Goal: Information Seeking & Learning: Learn about a topic

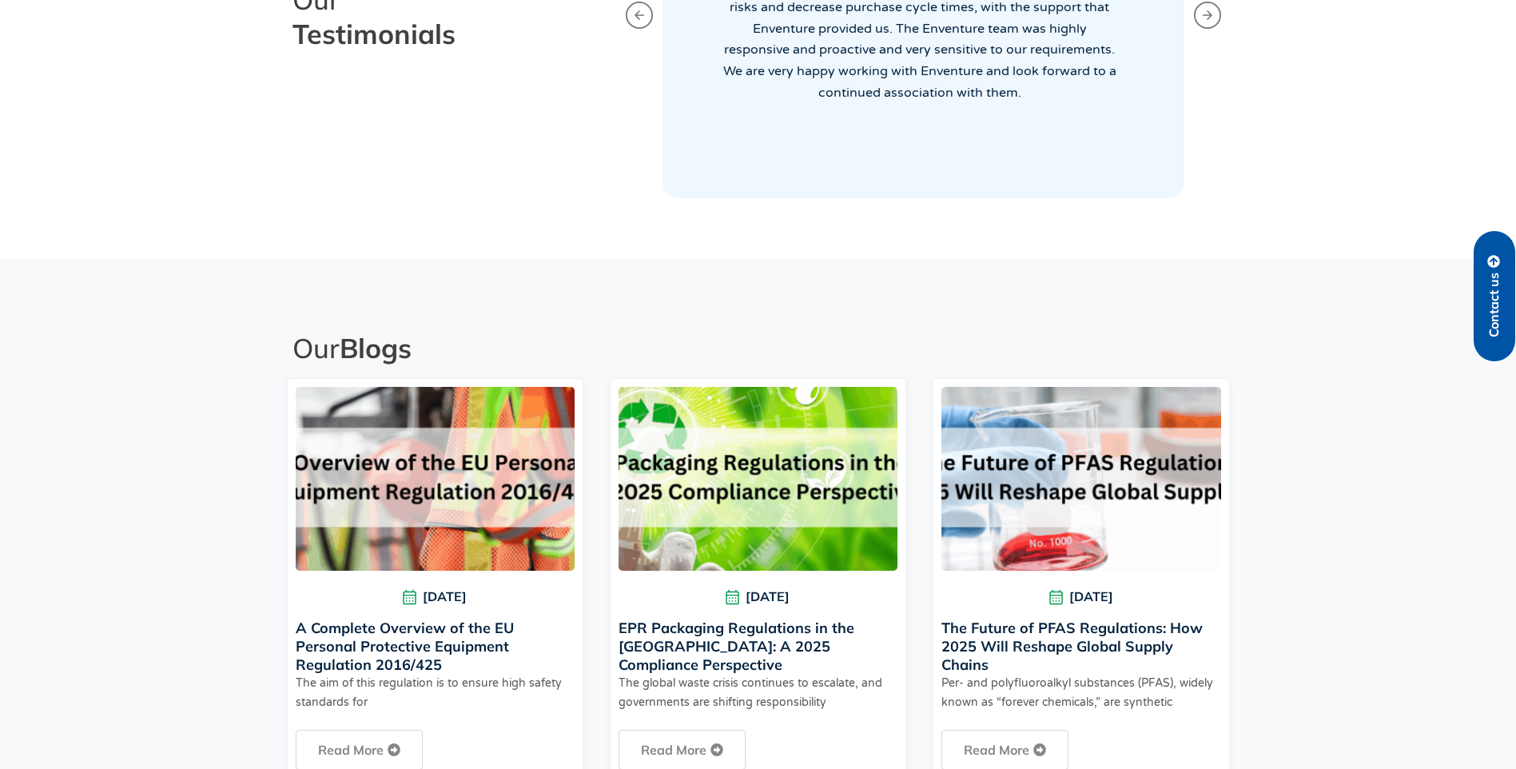
scroll to position [3357, 0]
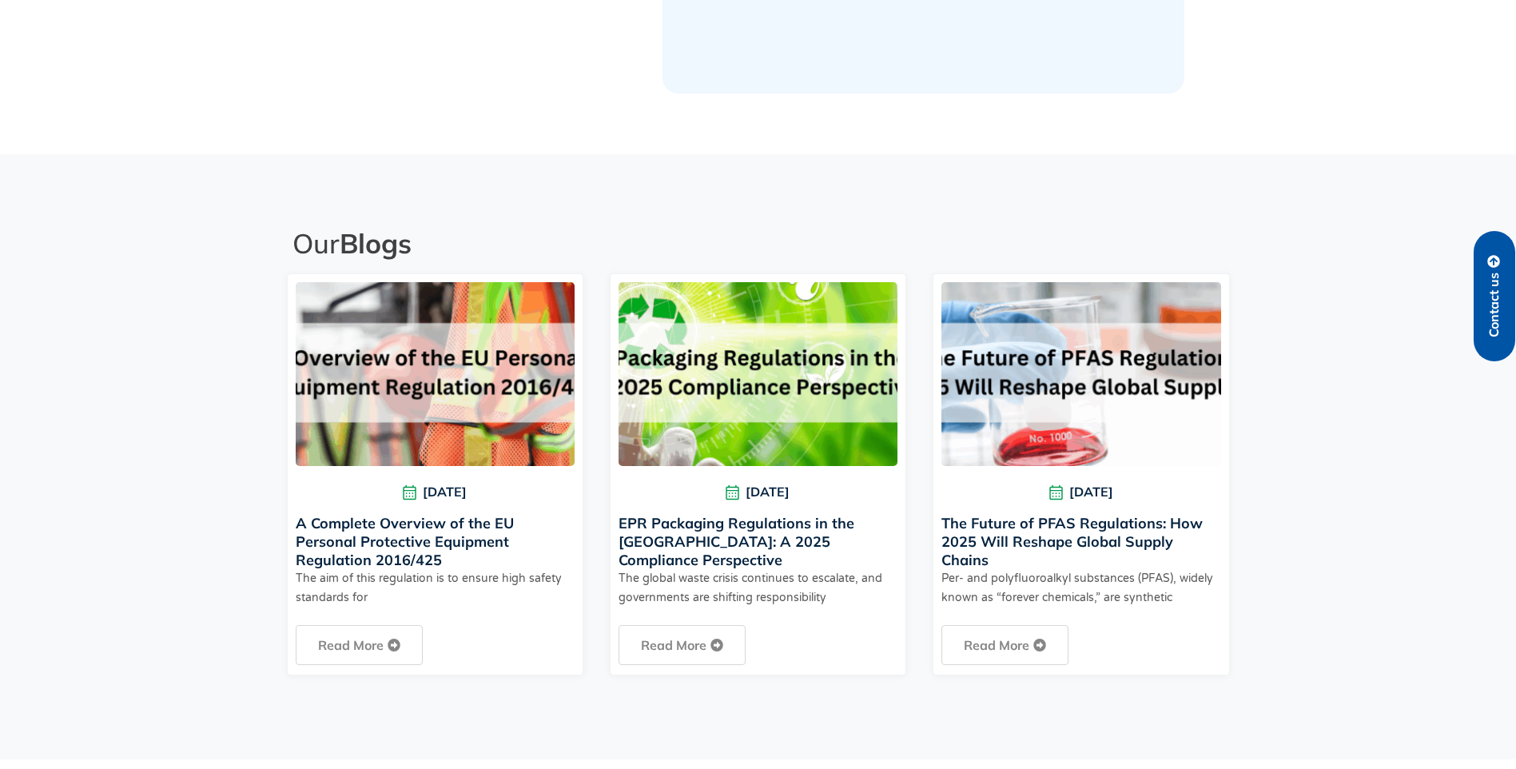
click at [780, 392] on img at bounding box center [756, 373] width 620 height 440
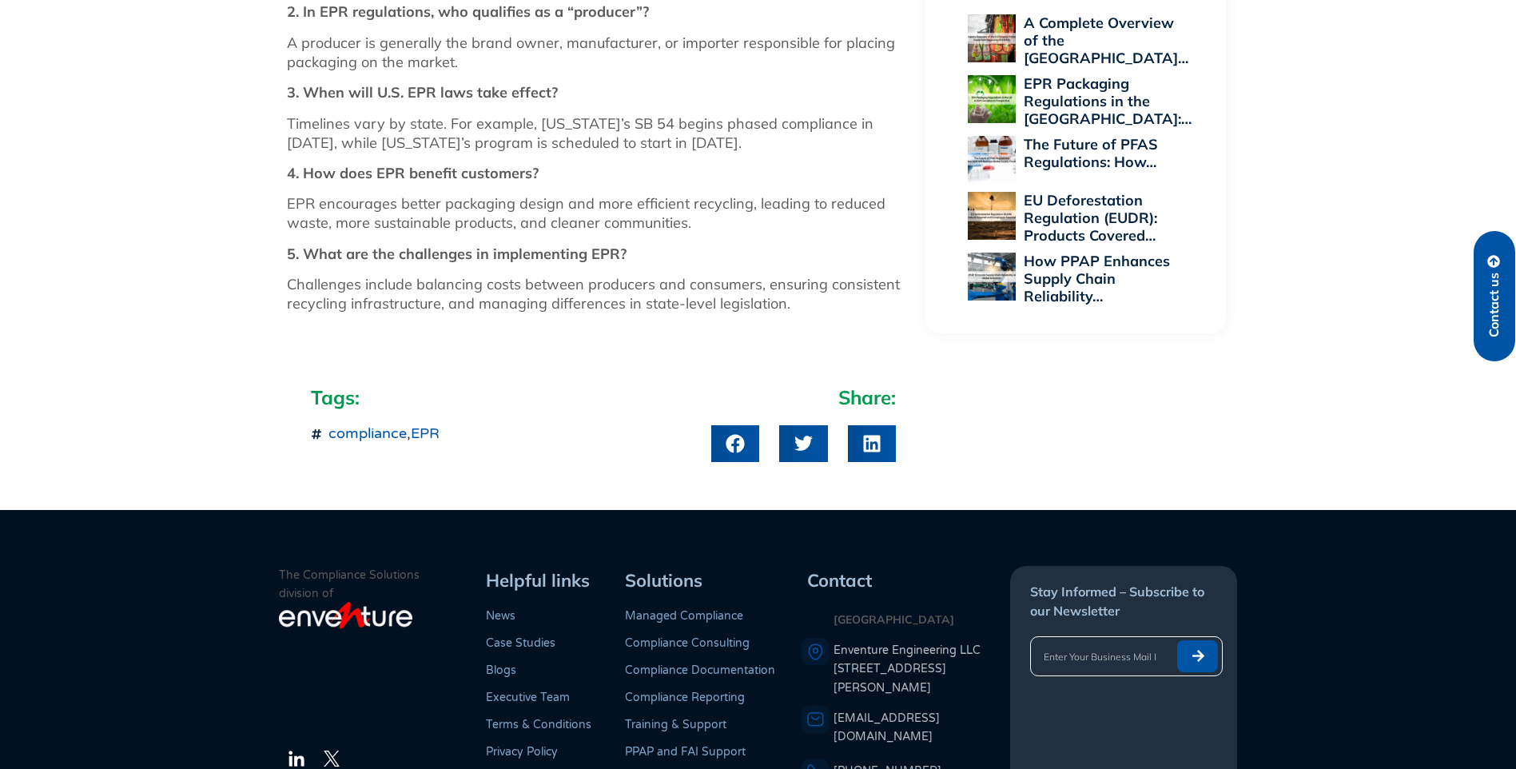
scroll to position [2330, 0]
